Goal: Task Accomplishment & Management: Use online tool/utility

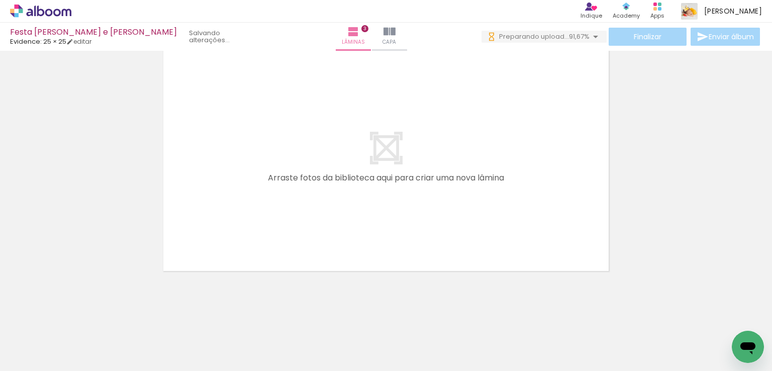
click at [320, 317] on iron-icon at bounding box center [315, 317] width 11 height 11
click at [148, 315] on iron-icon at bounding box center [146, 317] width 11 height 11
click at [151, 318] on iron-icon at bounding box center [146, 317] width 11 height 11
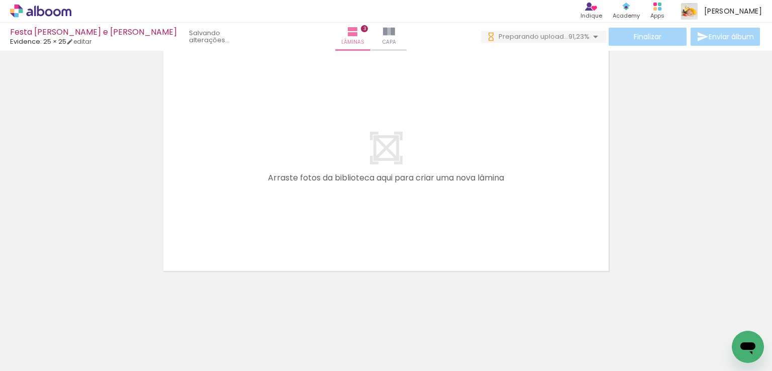
scroll to position [0, 2058]
click at [497, 313] on iron-icon at bounding box center [498, 317] width 11 height 11
click at [446, 315] on iron-icon at bounding box center [442, 317] width 11 height 11
click at [274, 316] on iron-icon at bounding box center [273, 317] width 11 height 11
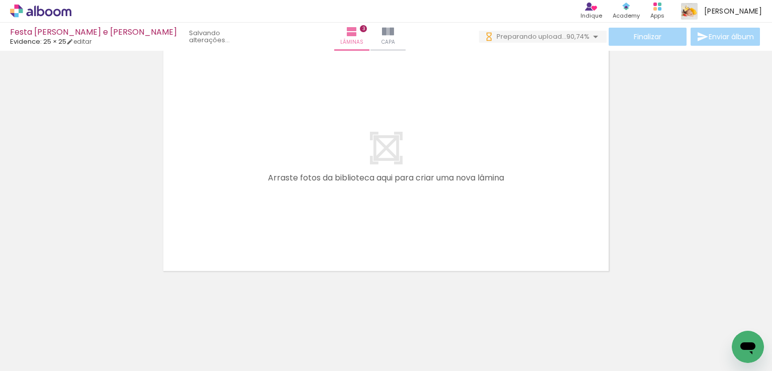
click at [428, 318] on iron-icon at bounding box center [423, 317] width 11 height 11
click at [221, 315] on iron-icon at bounding box center [217, 317] width 11 height 11
click at [276, 316] on iron-icon at bounding box center [273, 317] width 11 height 11
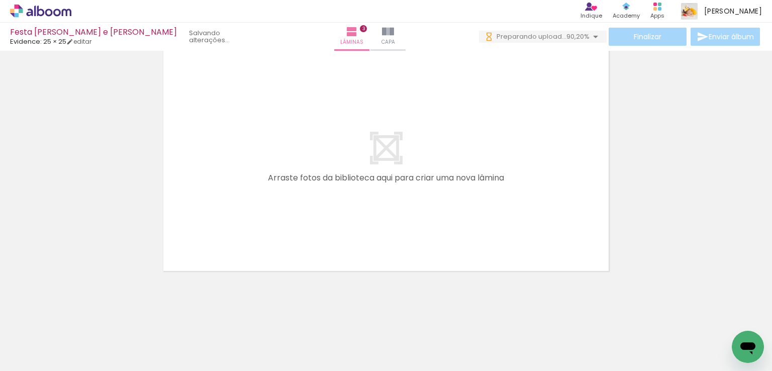
scroll to position [0, 327]
click at [206, 317] on iron-icon at bounding box center [202, 317] width 11 height 11
click at [197, 316] on iron-icon at bounding box center [191, 317] width 11 height 11
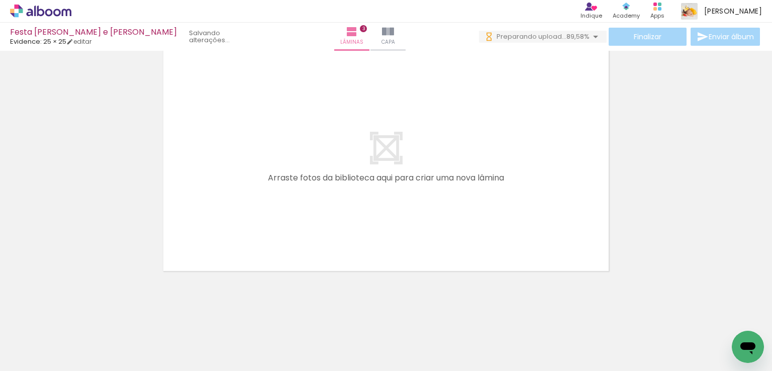
click at [136, 320] on iron-icon at bounding box center [135, 317] width 11 height 11
click at [138, 318] on iron-icon at bounding box center [135, 317] width 11 height 11
click at [137, 314] on iron-icon at bounding box center [135, 317] width 11 height 11
click at [135, 317] on iron-icon at bounding box center [135, 317] width 11 height 11
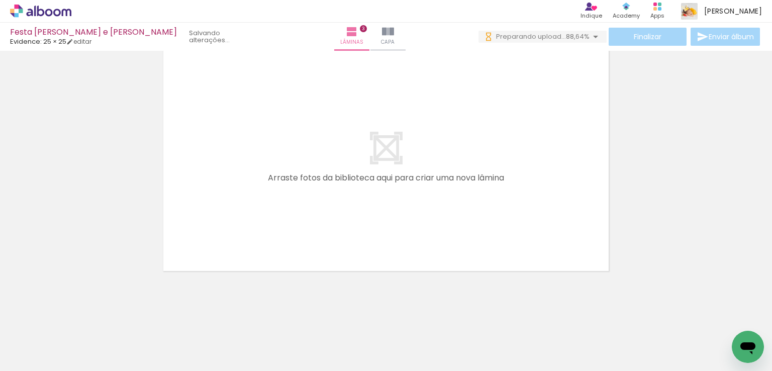
scroll to position [0, 1790]
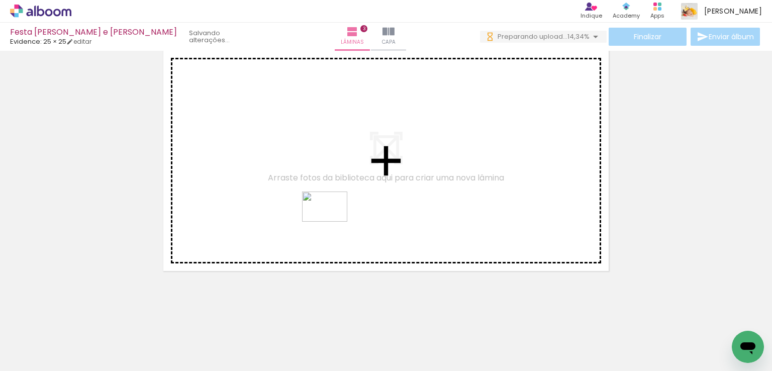
drag, startPoint x: 203, startPoint y: 309, endPoint x: 332, endPoint y: 222, distance: 155.7
click at [332, 222] on quentale-workspace at bounding box center [386, 185] width 772 height 371
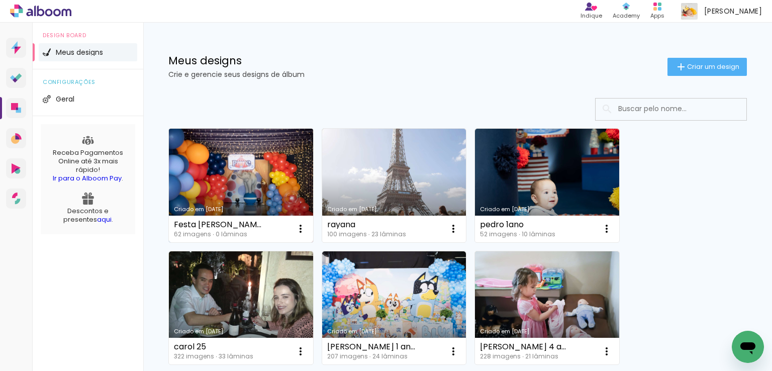
click at [301, 160] on link "Criado em [DATE]" at bounding box center [241, 186] width 144 height 114
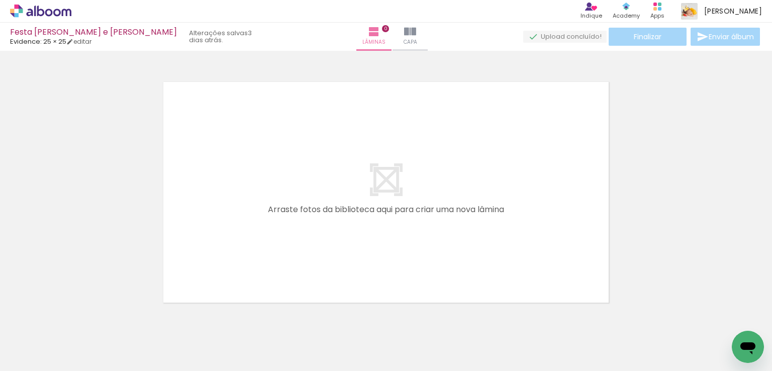
click at [48, 353] on span "Adicionar Fotos" at bounding box center [36, 357] width 30 height 11
click at [0, 0] on input "file" at bounding box center [0, 0] width 0 height 0
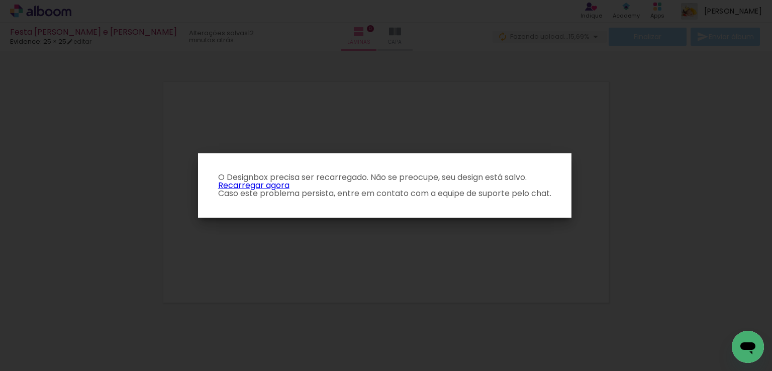
click at [258, 188] on p "O Designbox precisa ser recarregado. Não se preocupe, seu design está salvo. Re…" at bounding box center [384, 185] width 357 height 24
click at [258, 181] on link "Recarregar agora" at bounding box center [253, 185] width 71 height 12
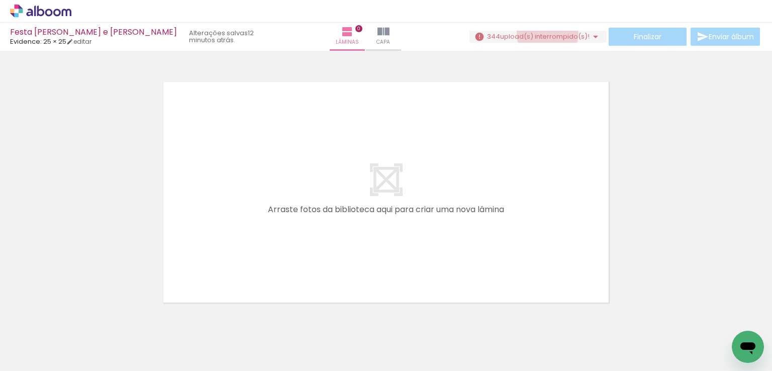
click at [544, 34] on span "upload(s) interrompido(s)!" at bounding box center [544, 37] width 89 height 10
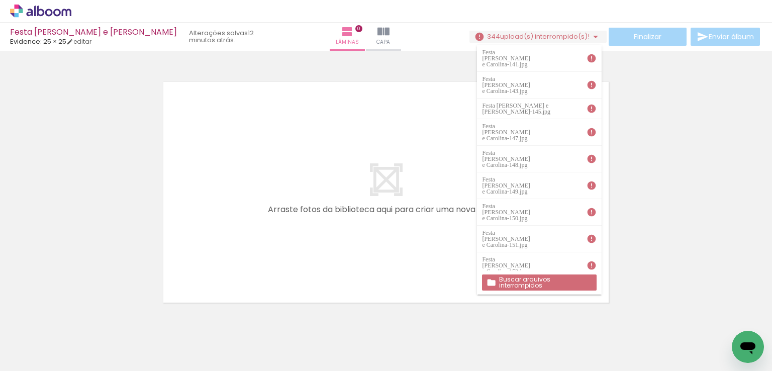
click at [0, 0] on slot "Buscar arquivos interrompidos" at bounding box center [0, 0] width 0 height 0
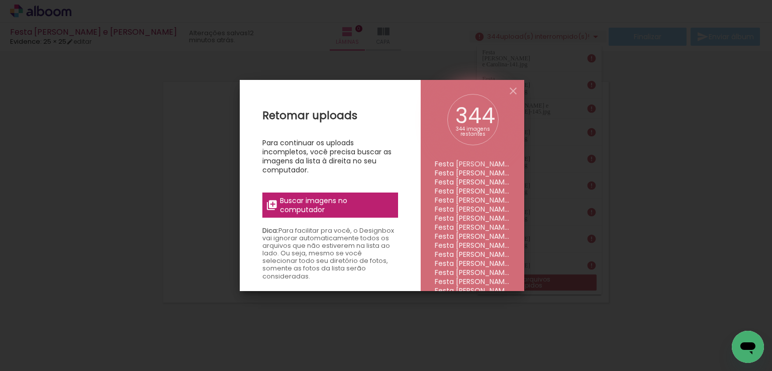
click at [352, 204] on span "Buscar imagens no computador" at bounding box center [336, 205] width 112 height 18
click at [0, 0] on input "file" at bounding box center [0, 0] width 0 height 0
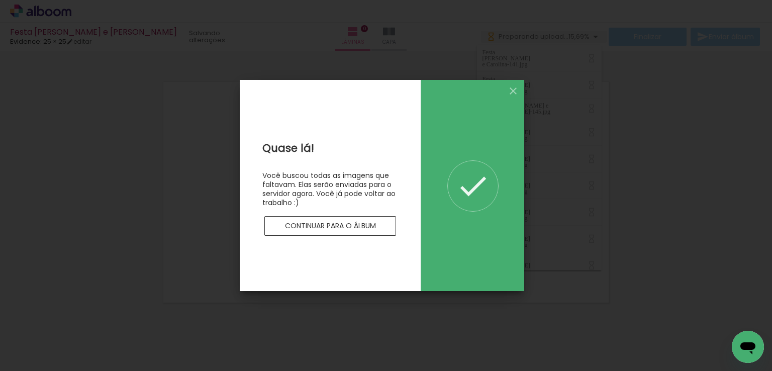
click at [0, 0] on slot "Continuar para o álbum" at bounding box center [0, 0] width 0 height 0
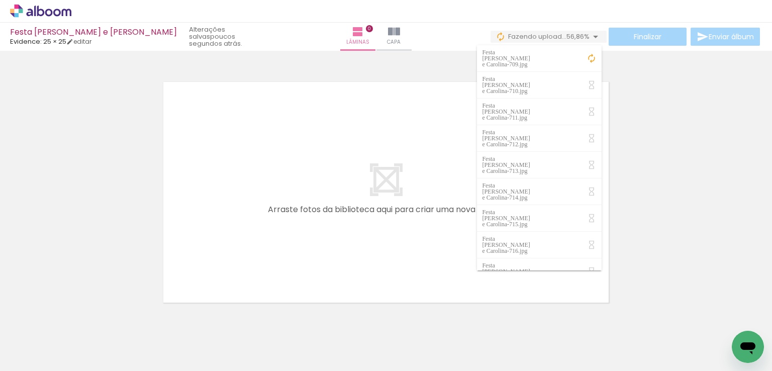
drag, startPoint x: 0, startPoint y: 380, endPoint x: 269, endPoint y: 59, distance: 419.0
click at [269, 59] on div at bounding box center [386, 179] width 772 height 250
